Goal: Communication & Community: Answer question/provide support

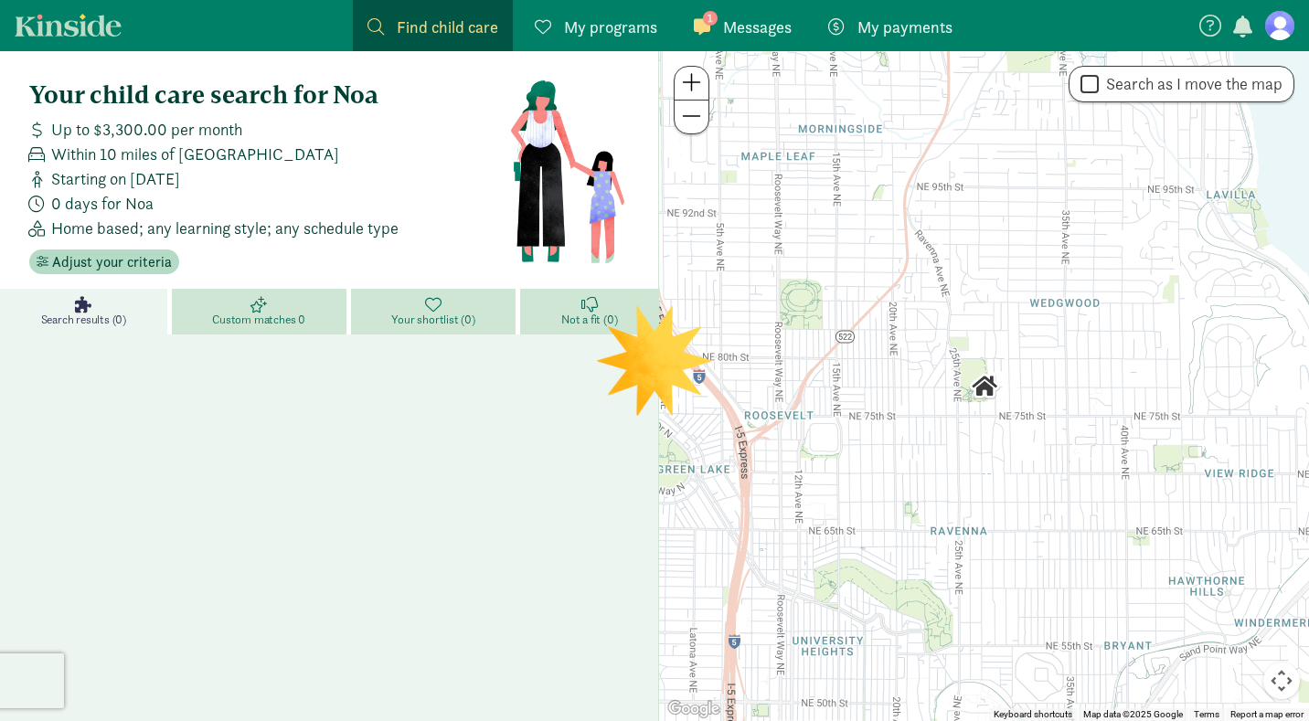
click at [746, 39] on link "1 Messages Messages" at bounding box center [742, 25] width 127 height 51
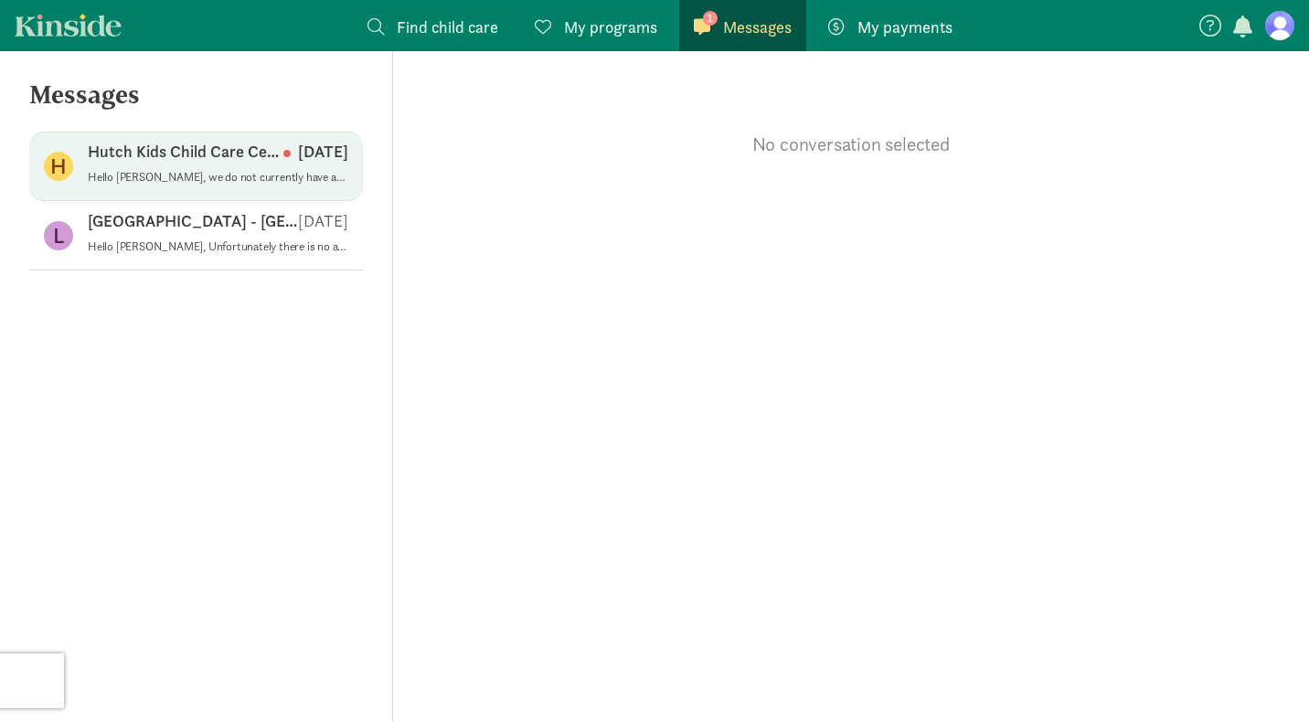
click at [222, 163] on div "Hutch Kids Child Care Center Sep 03" at bounding box center [218, 155] width 261 height 29
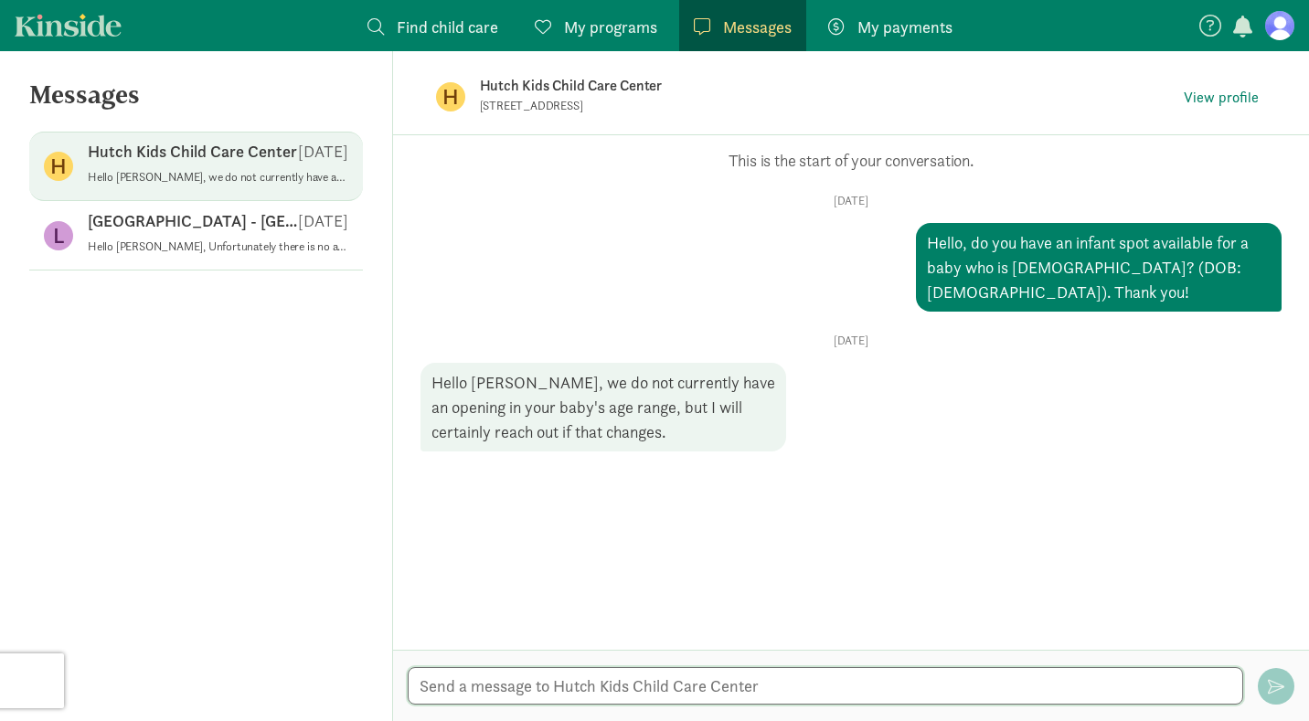
click at [550, 669] on textarea at bounding box center [825, 685] width 835 height 37
type textarea "Thank you."
click at [1279, 689] on span "button" at bounding box center [1276, 686] width 16 height 16
click at [555, 88] on p "Hutch Kids Child Care Center" at bounding box center [768, 86] width 576 height 26
click at [171, 160] on p "Hutch Kids Child Care Center" at bounding box center [192, 152] width 209 height 22
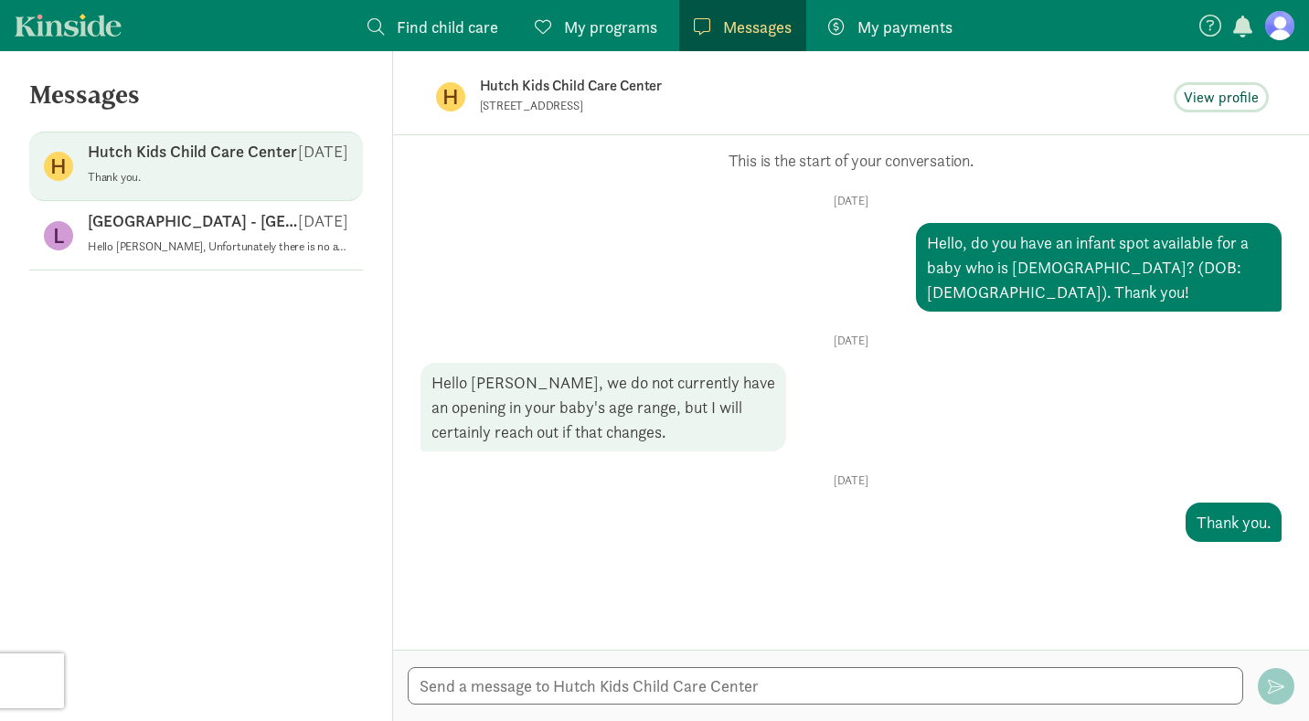
click at [1219, 98] on span "View profile" at bounding box center [1221, 98] width 75 height 22
